Goal: Information Seeking & Learning: Check status

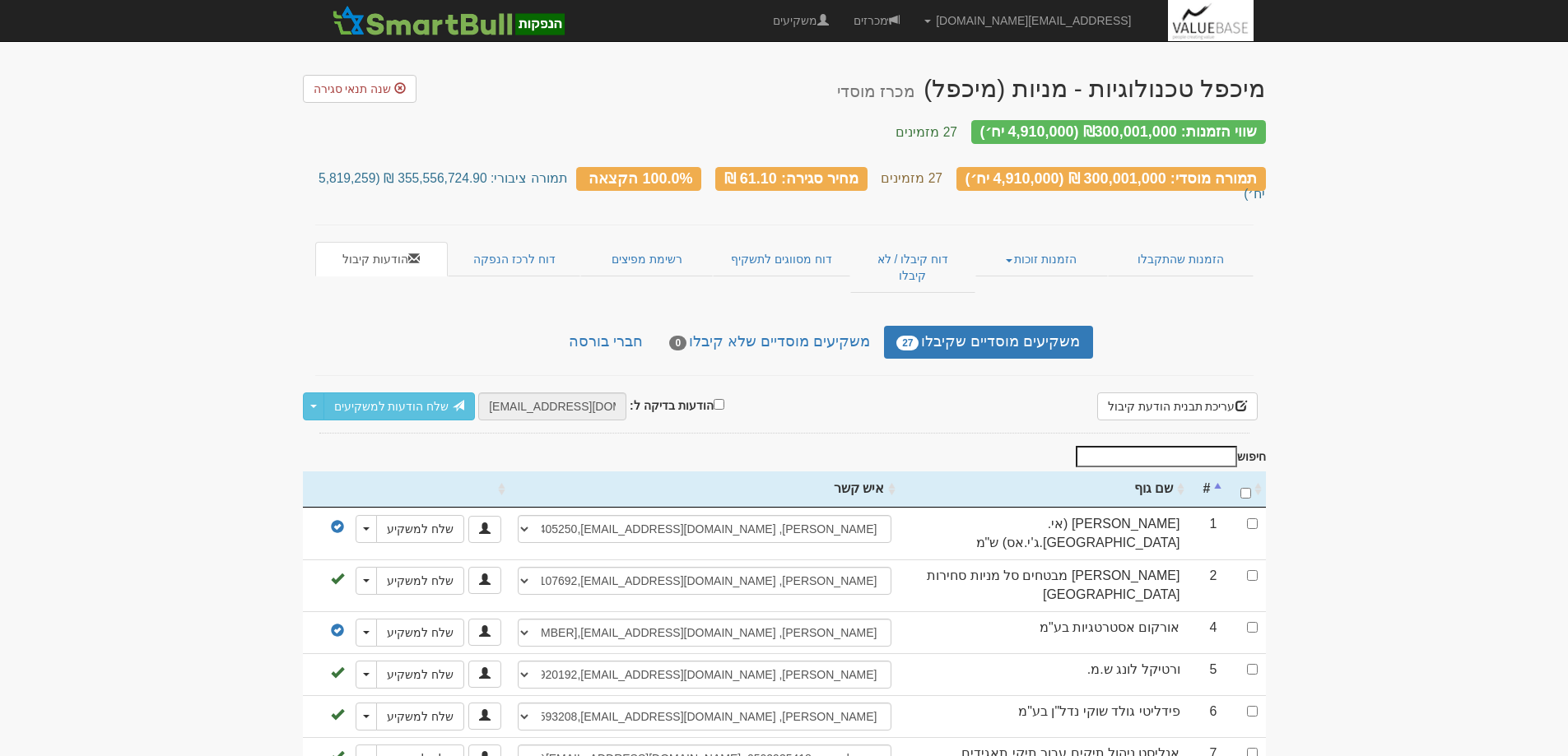
select select "פסקל שוחה, 0502935418, , [EMAIL_ADDRESS][DOMAIN_NAME]"
click at [1190, 242] on link "הזמנות שהתקבלו" at bounding box center [1180, 259] width 145 height 35
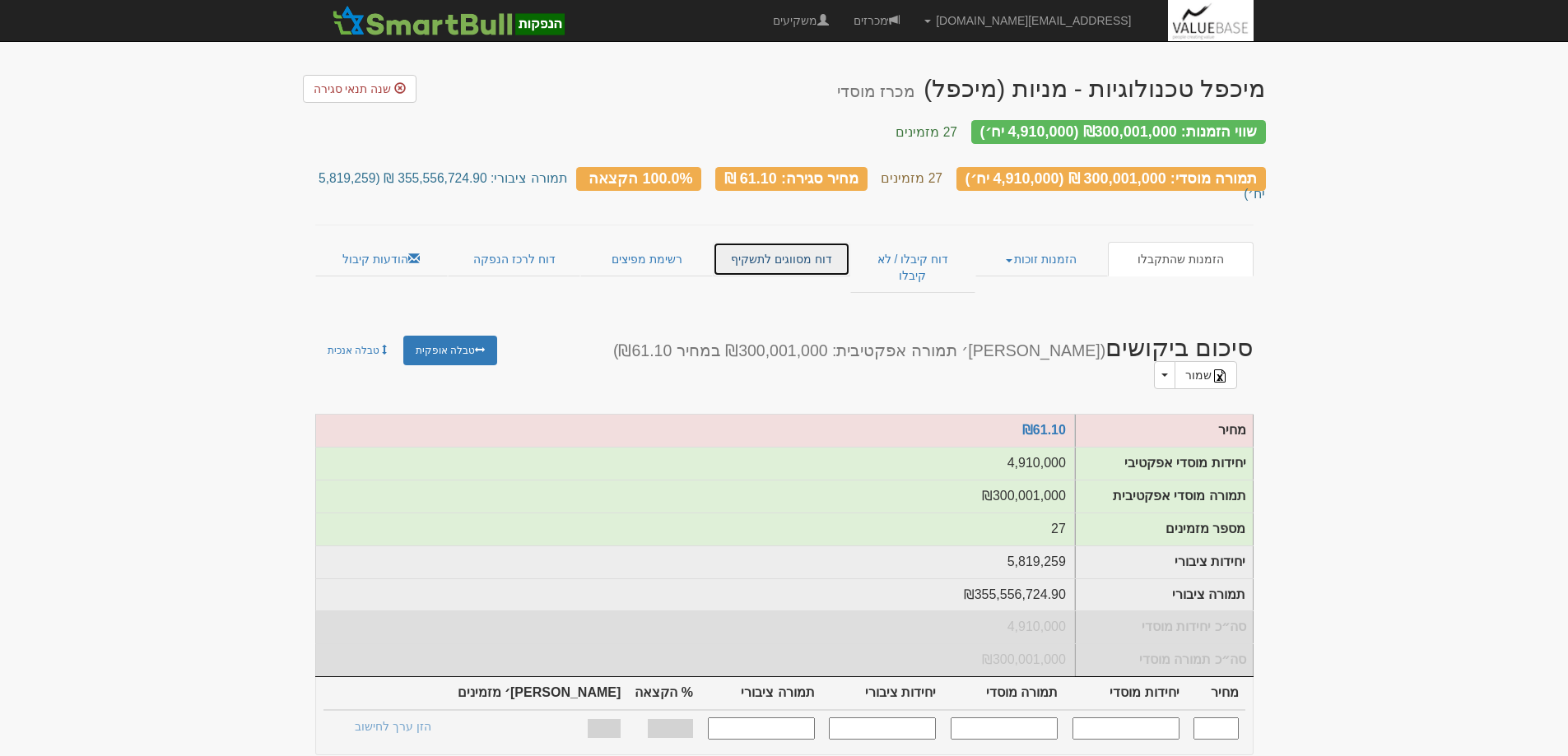
click at [772, 242] on link "דוח מסווגים לתשקיף" at bounding box center [781, 259] width 138 height 35
